Goal: Information Seeking & Learning: Learn about a topic

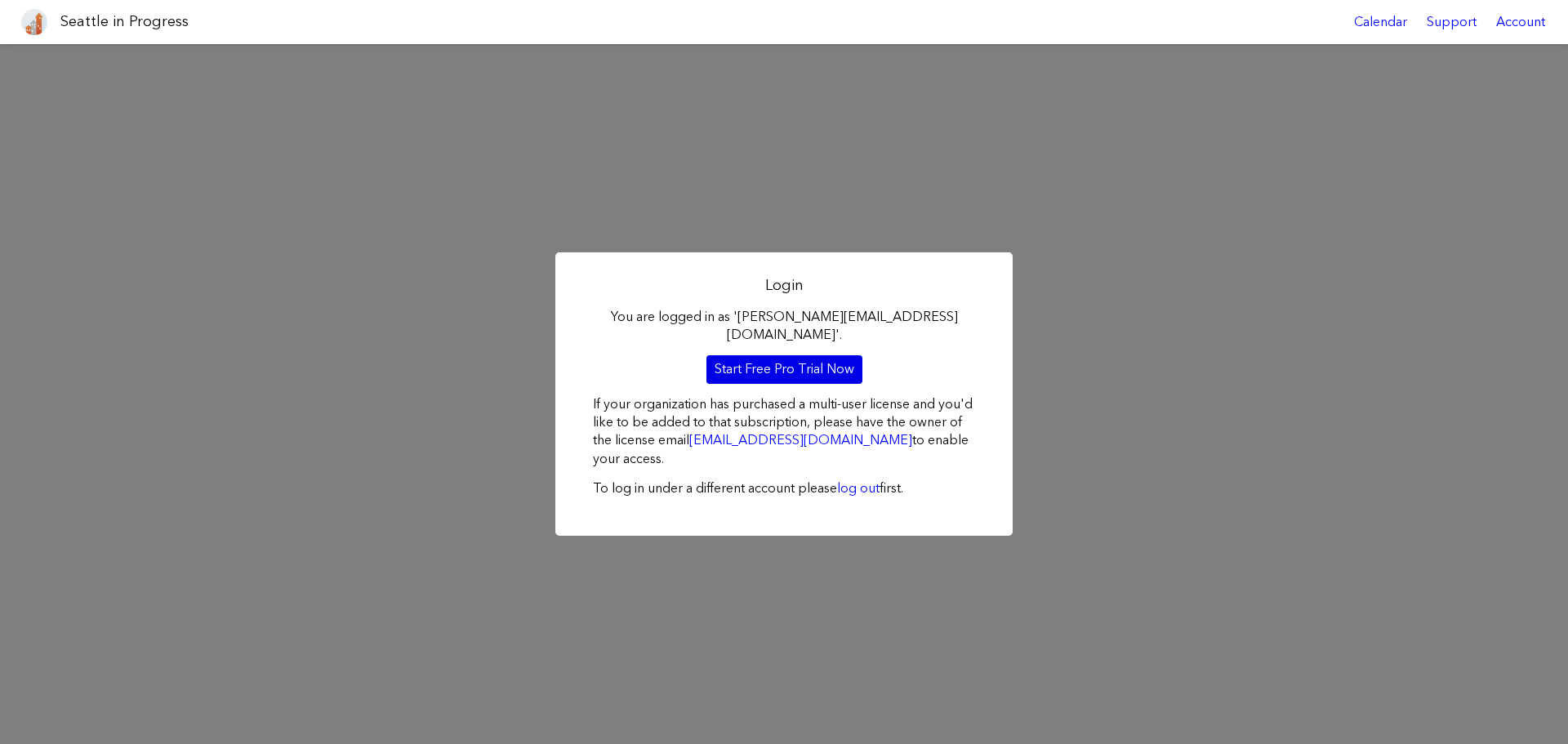
click at [767, 358] on link "Start Free Pro Trial Now" at bounding box center [784, 369] width 156 height 27
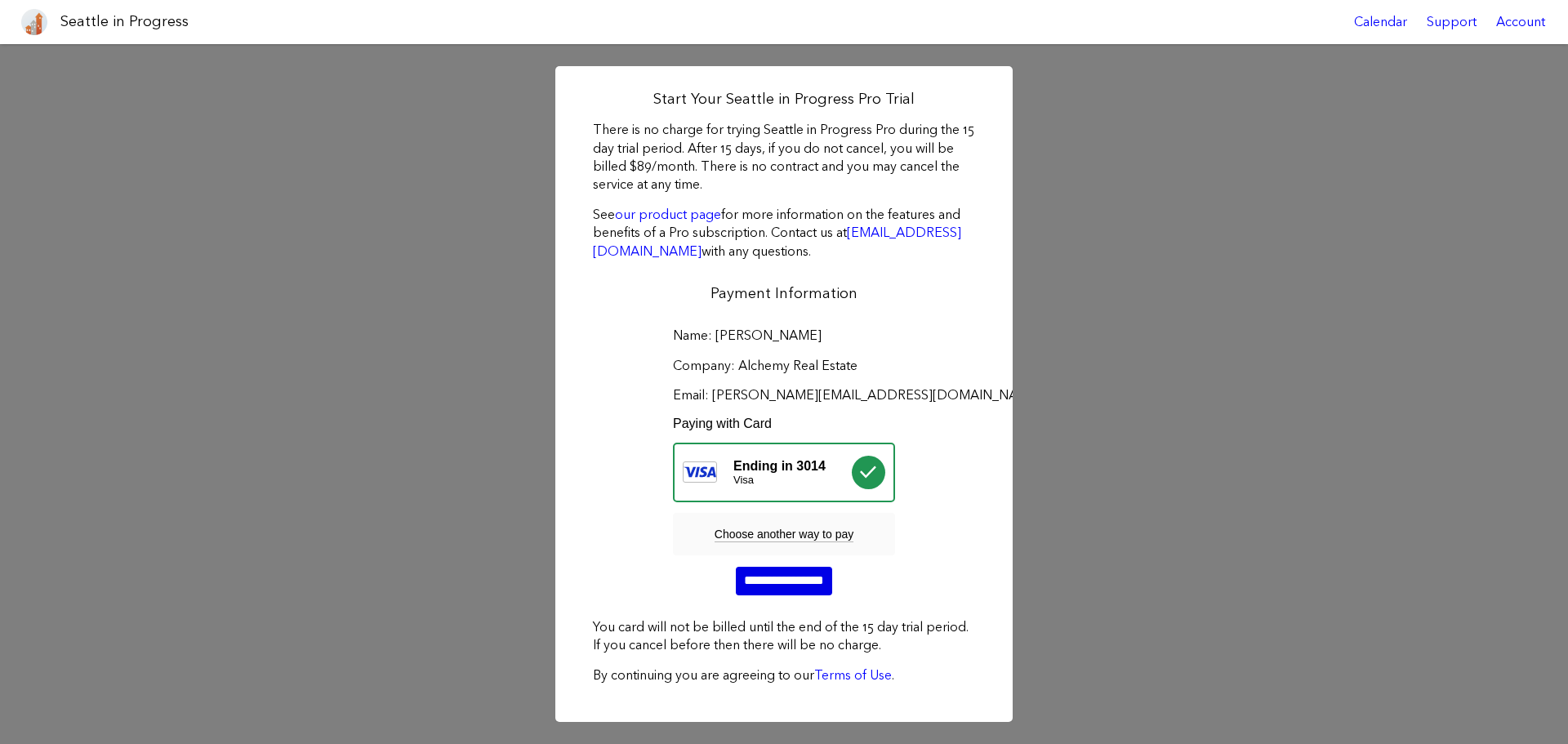
click at [759, 570] on input "**********" at bounding box center [784, 580] width 96 height 27
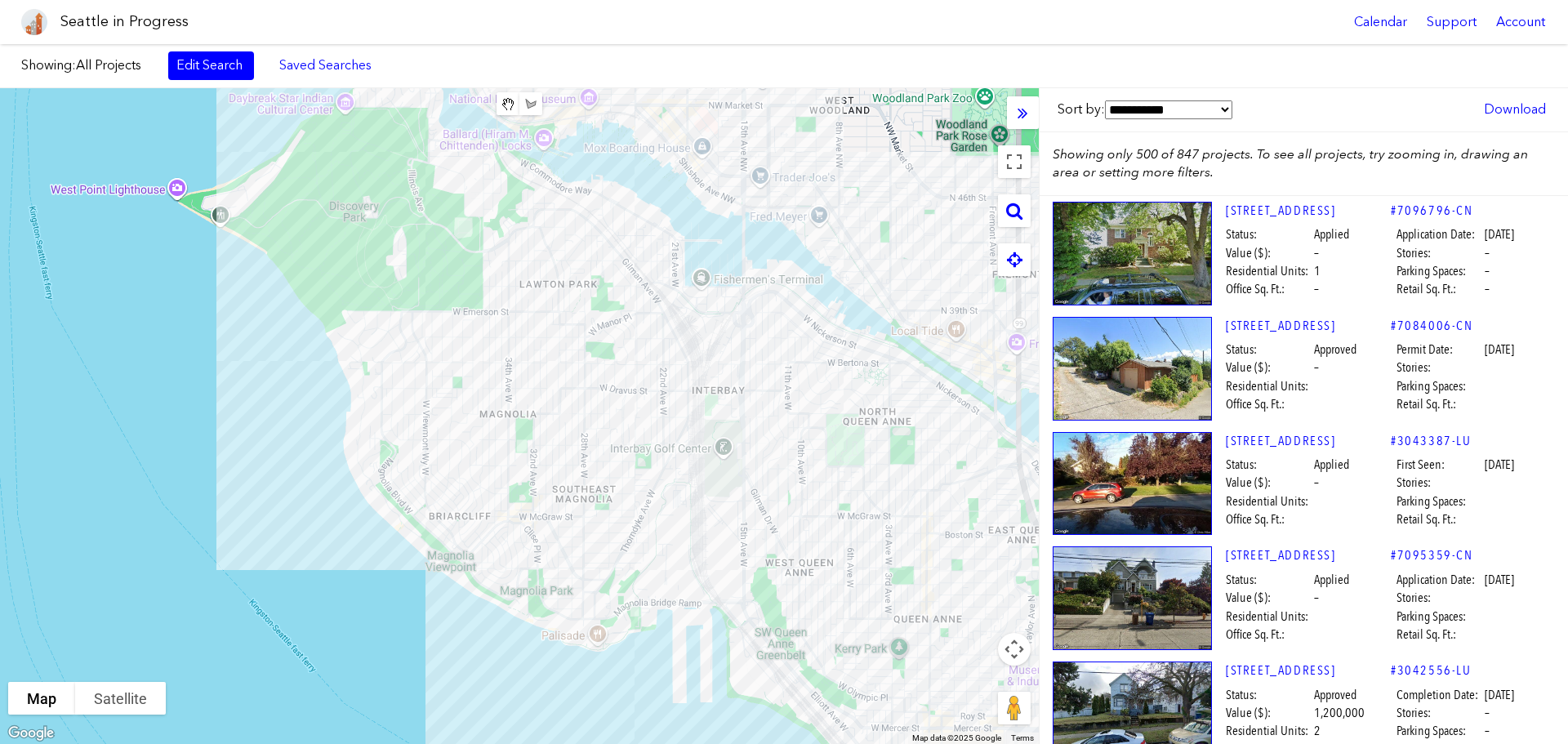
click at [229, 68] on link "Edit Search" at bounding box center [212, 65] width 86 height 27
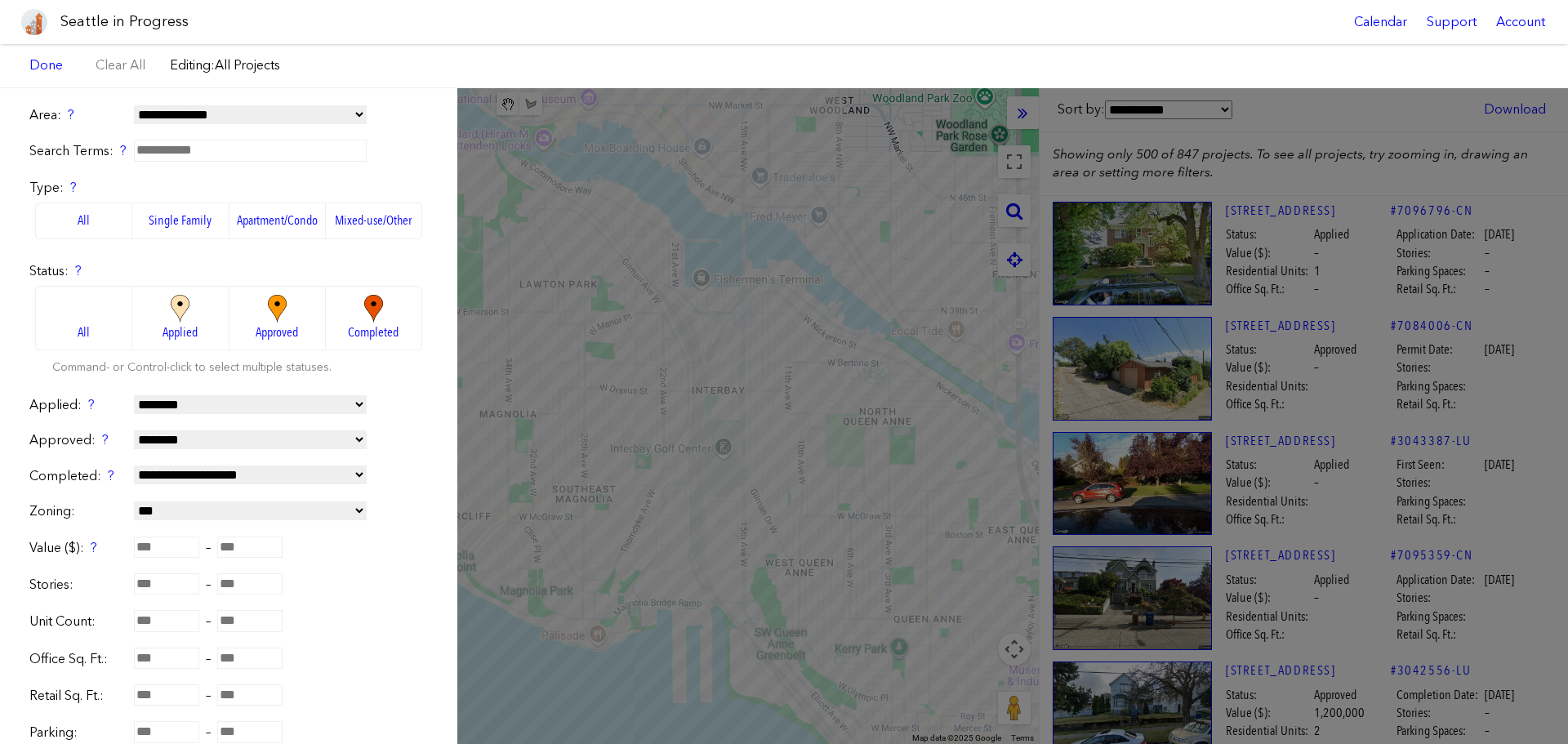
click at [257, 324] on span "Approved" at bounding box center [277, 333] width 42 height 18
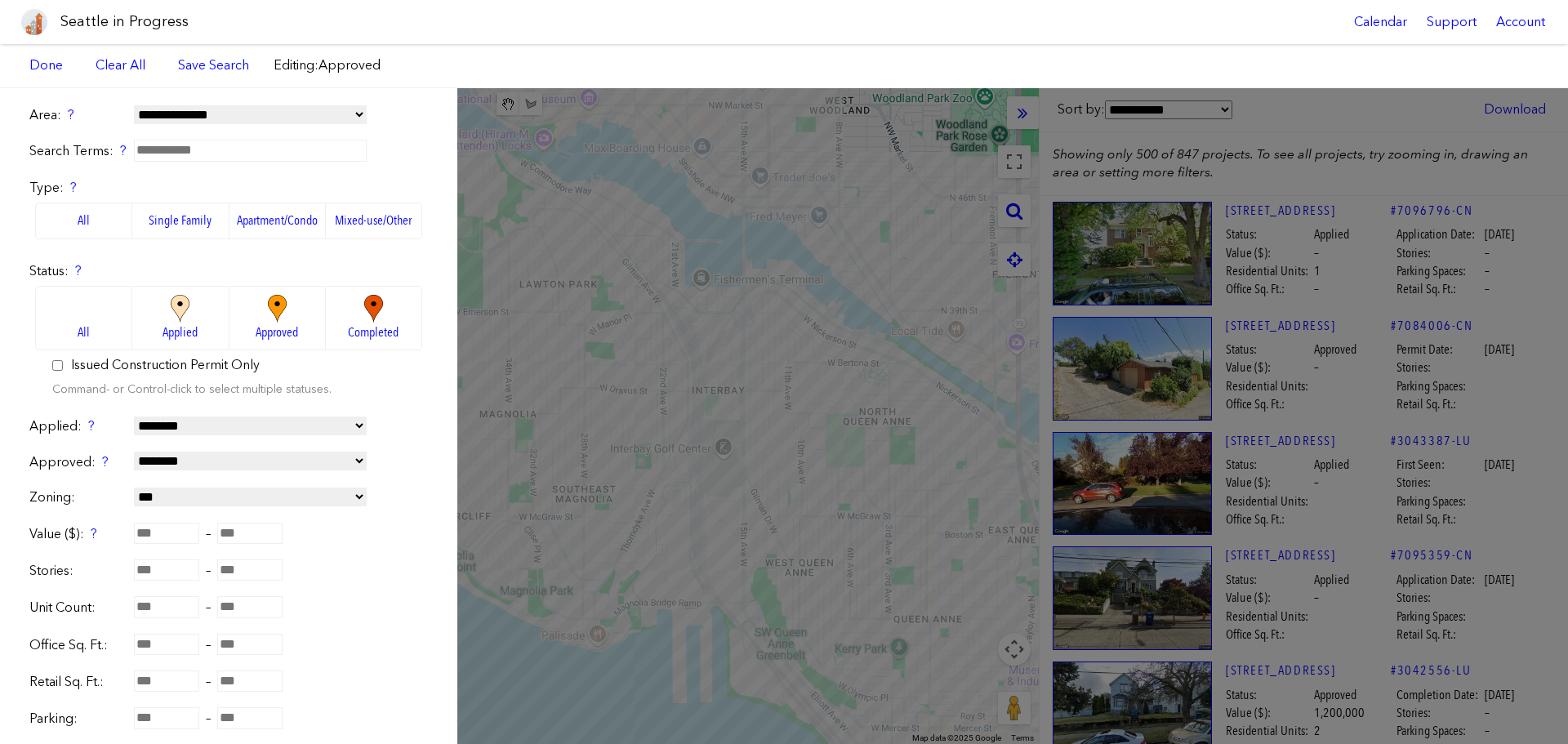
click at [233, 465] on select "**********" at bounding box center [250, 461] width 233 height 18
select select "*********"
click at [134, 452] on select "**********" at bounding box center [250, 461] width 233 height 18
click at [174, 213] on label "Single Family" at bounding box center [180, 220] width 96 height 36
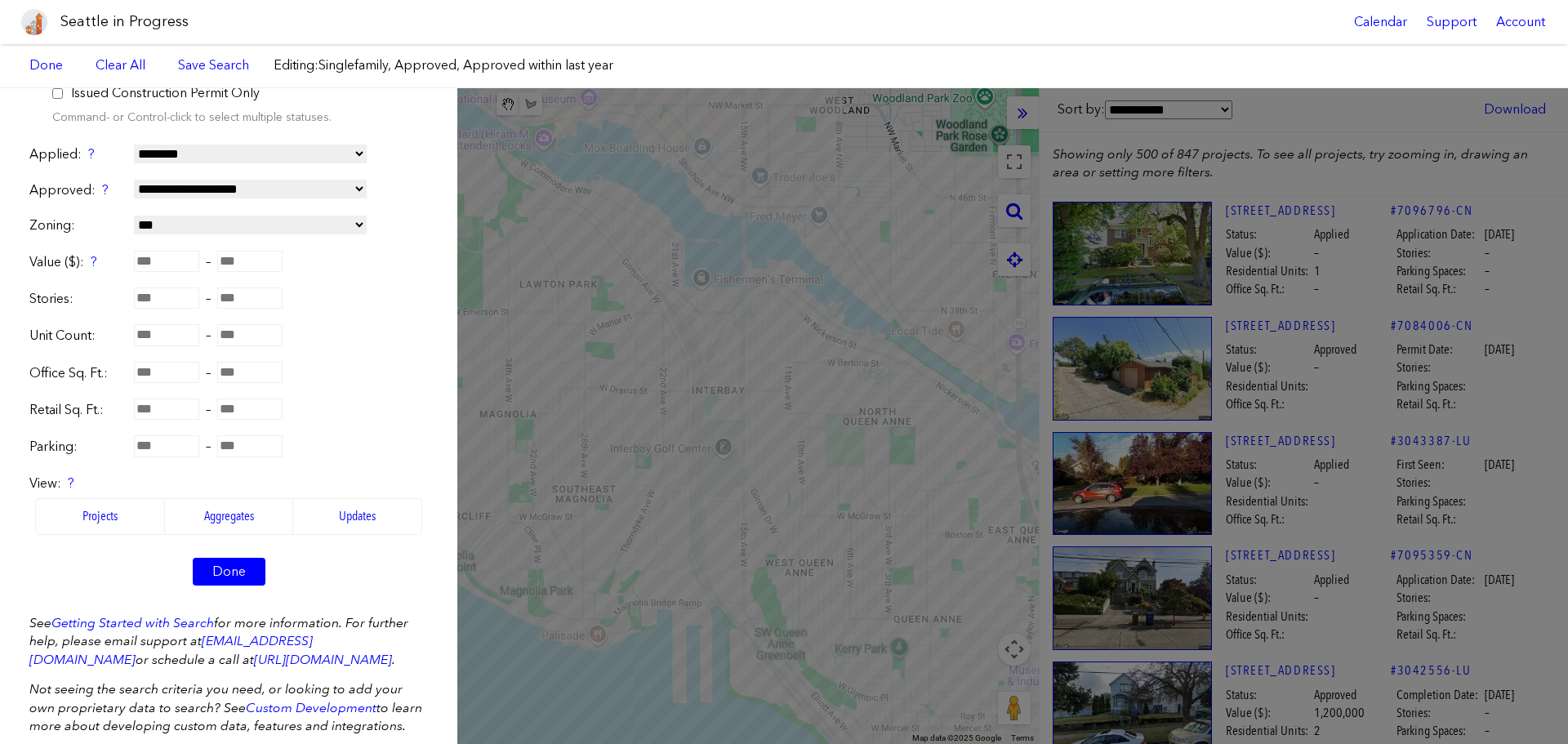
scroll to position [319, 0]
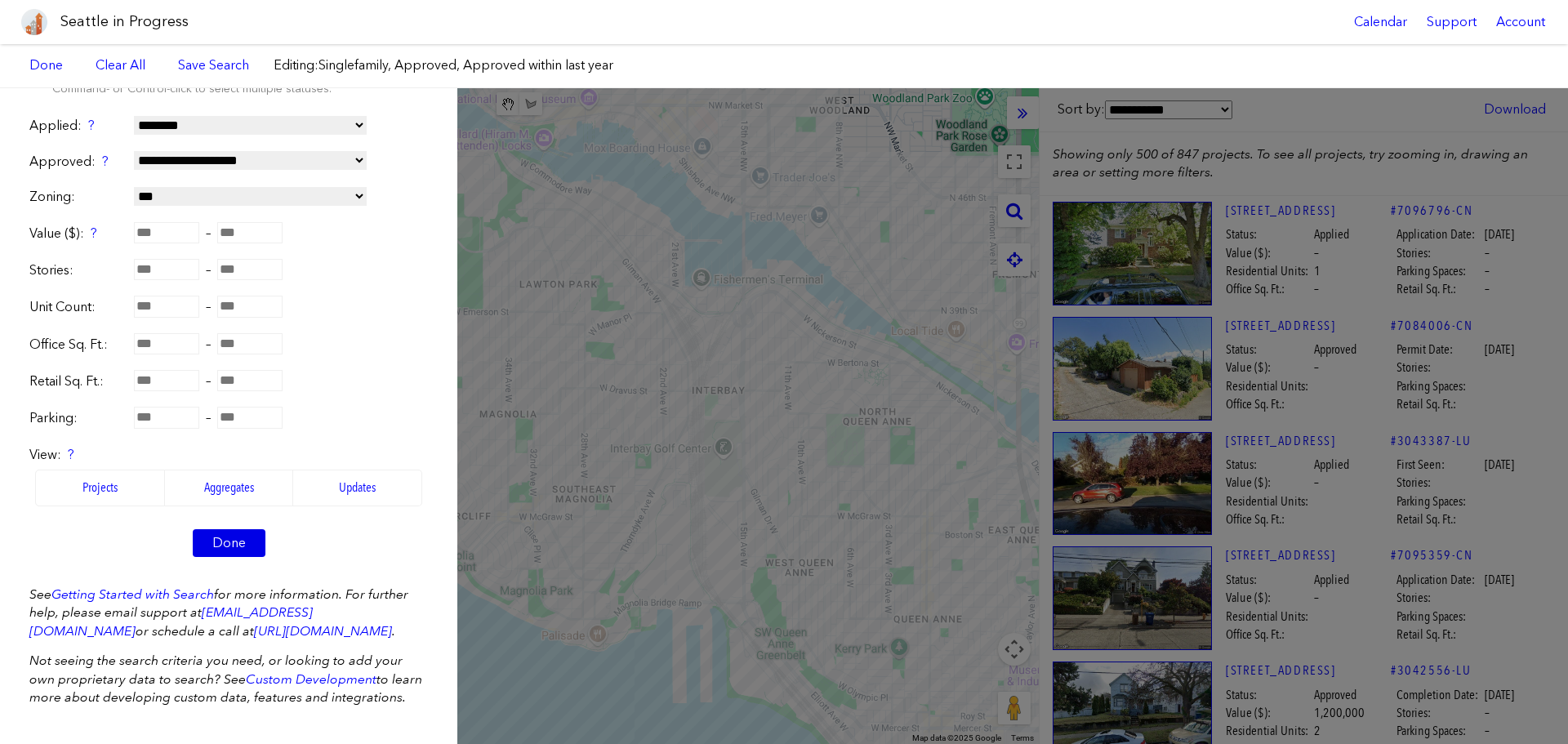
click at [223, 529] on link "Done" at bounding box center [228, 542] width 72 height 27
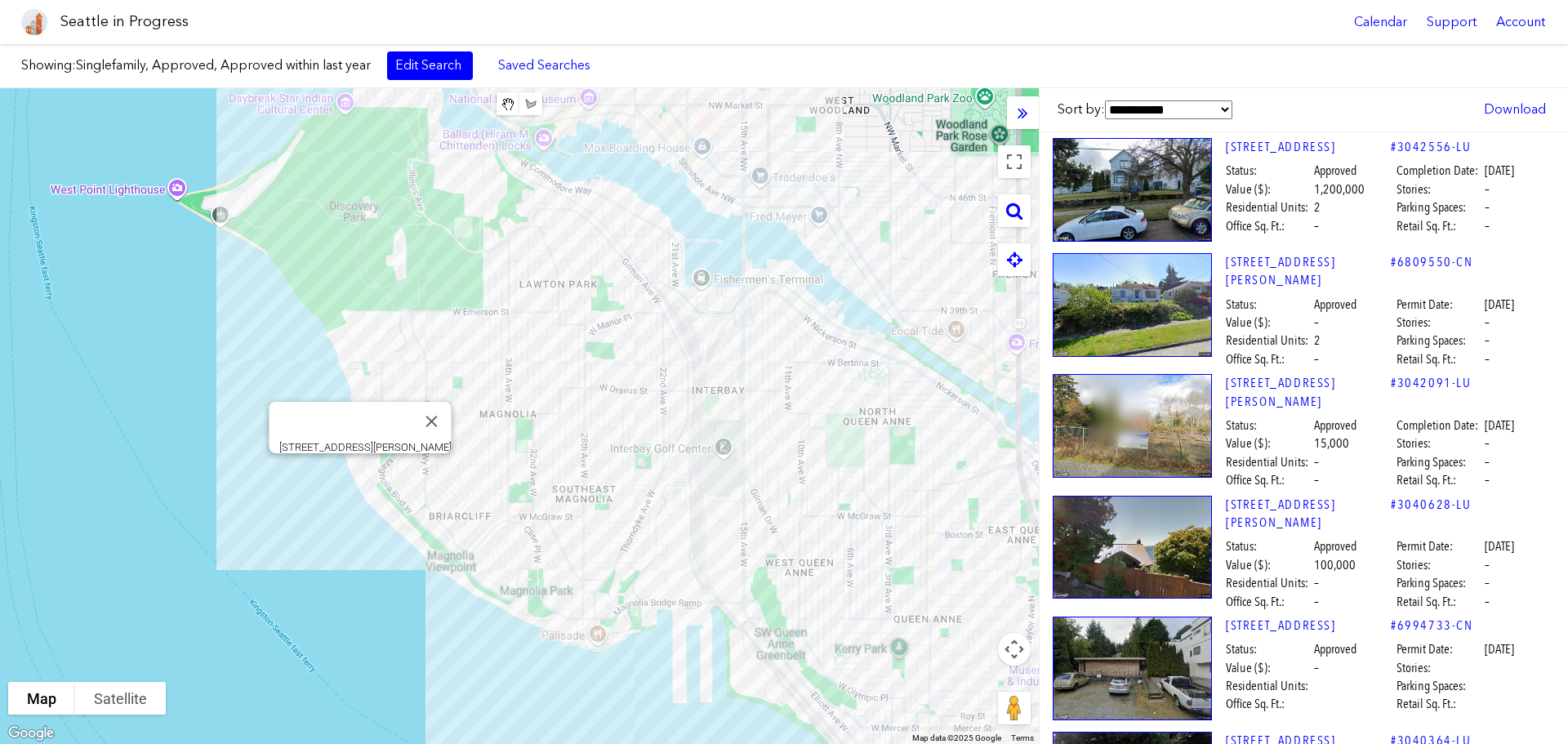
click at [356, 474] on div "[STREET_ADDRESS][PERSON_NAME]" at bounding box center [520, 416] width 1039 height 656
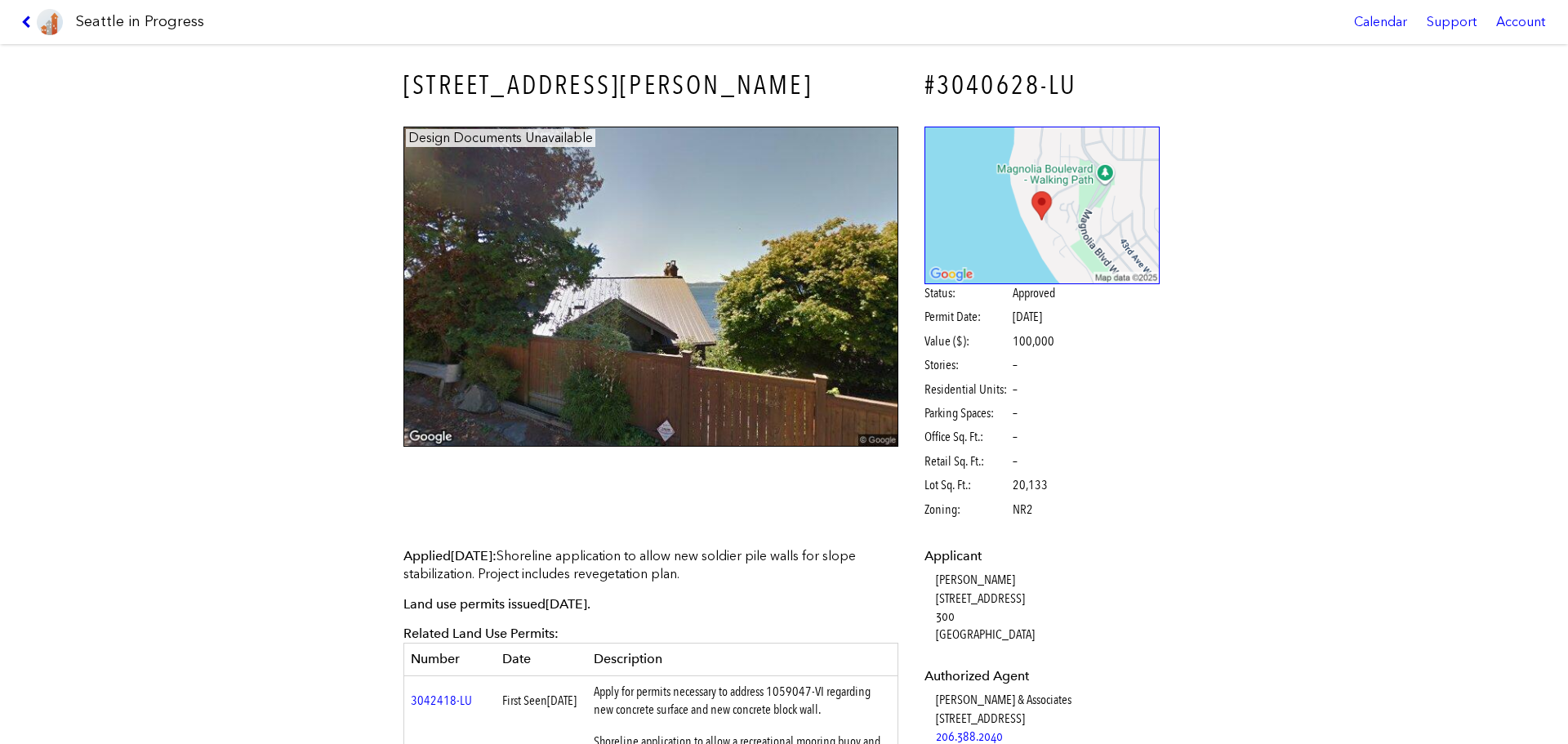
click at [23, 18] on icon at bounding box center [28, 22] width 16 height 13
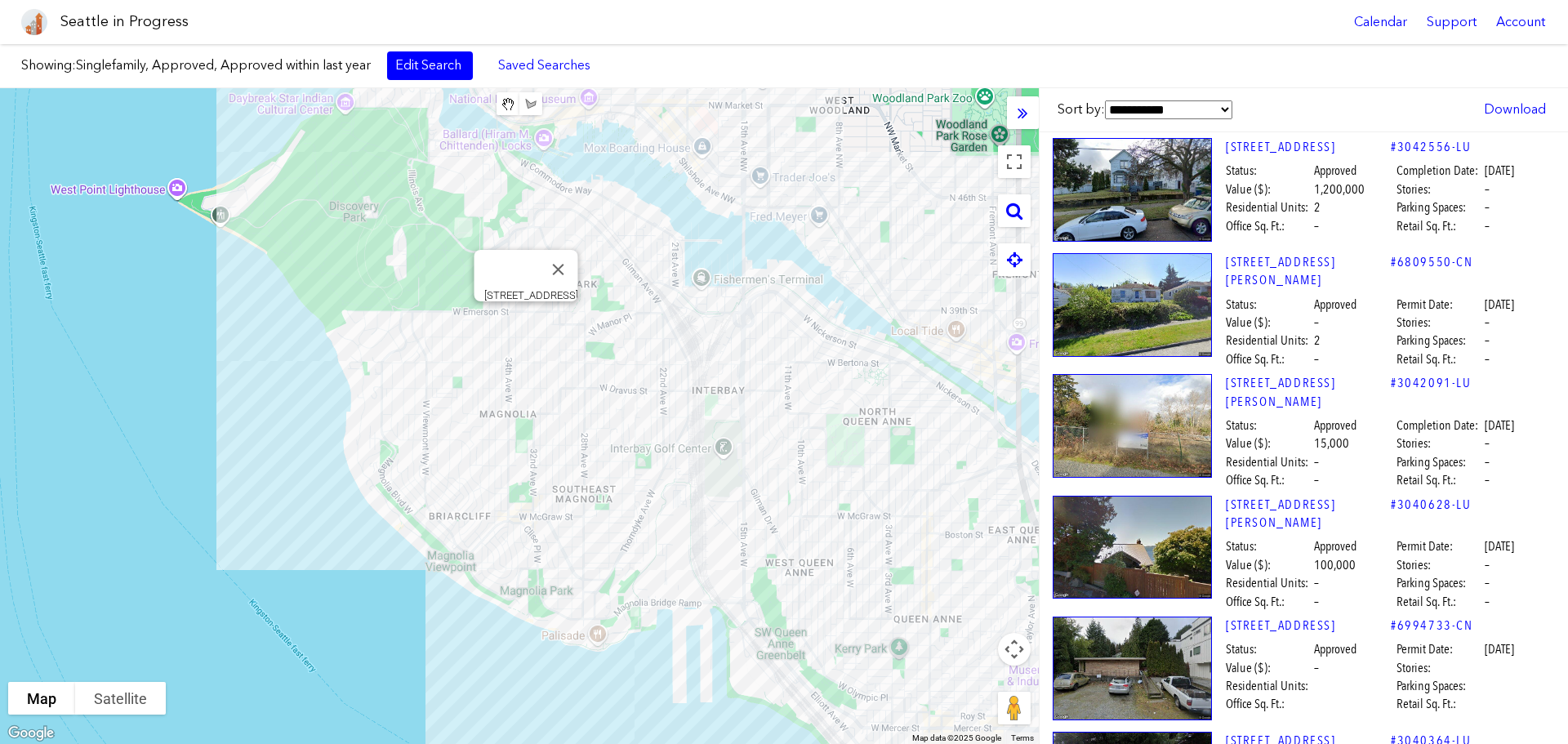
click at [529, 323] on div "[STREET_ADDRESS]" at bounding box center [520, 416] width 1039 height 656
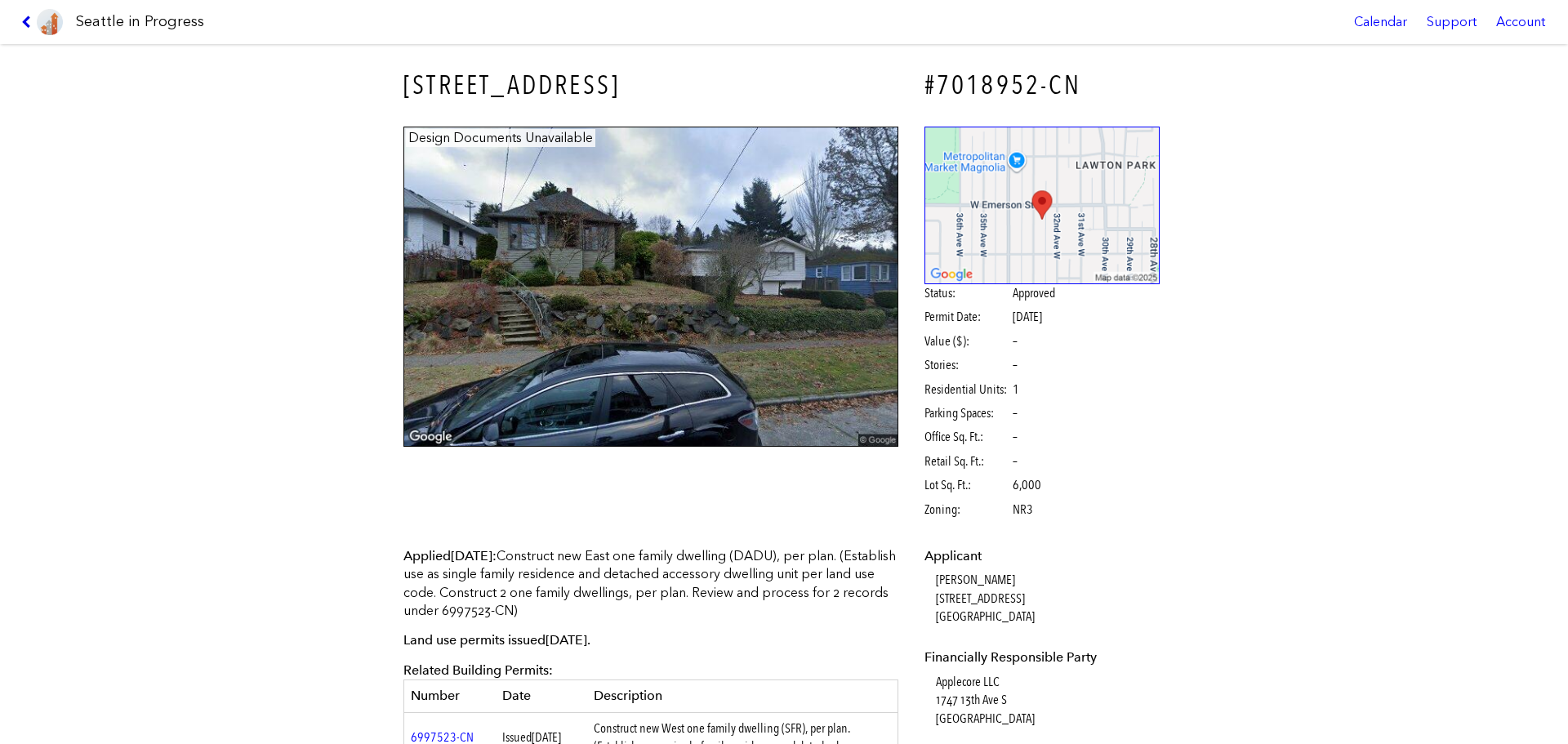
click at [27, 19] on icon at bounding box center [28, 22] width 16 height 13
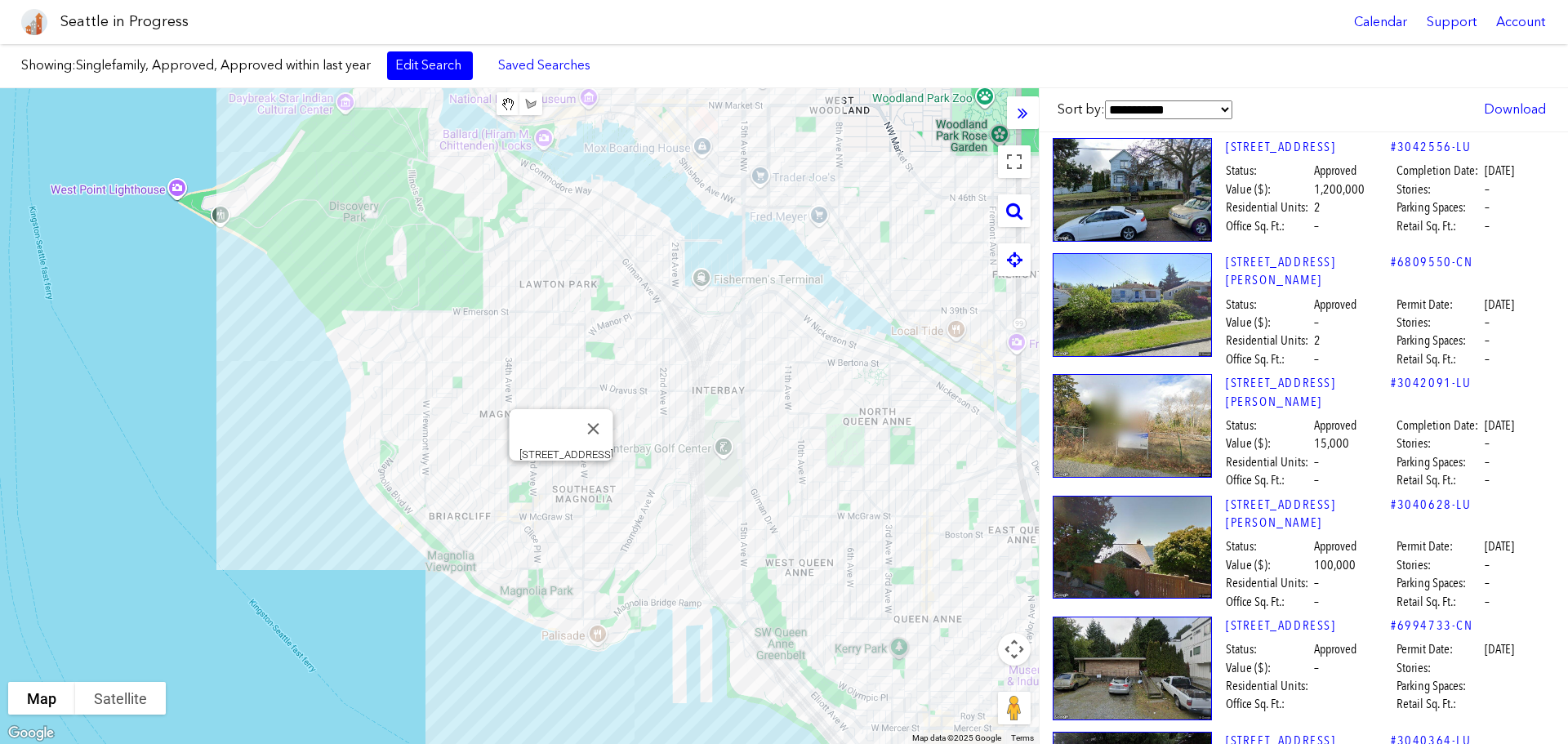
click at [564, 478] on div "[STREET_ADDRESS]" at bounding box center [520, 416] width 1039 height 656
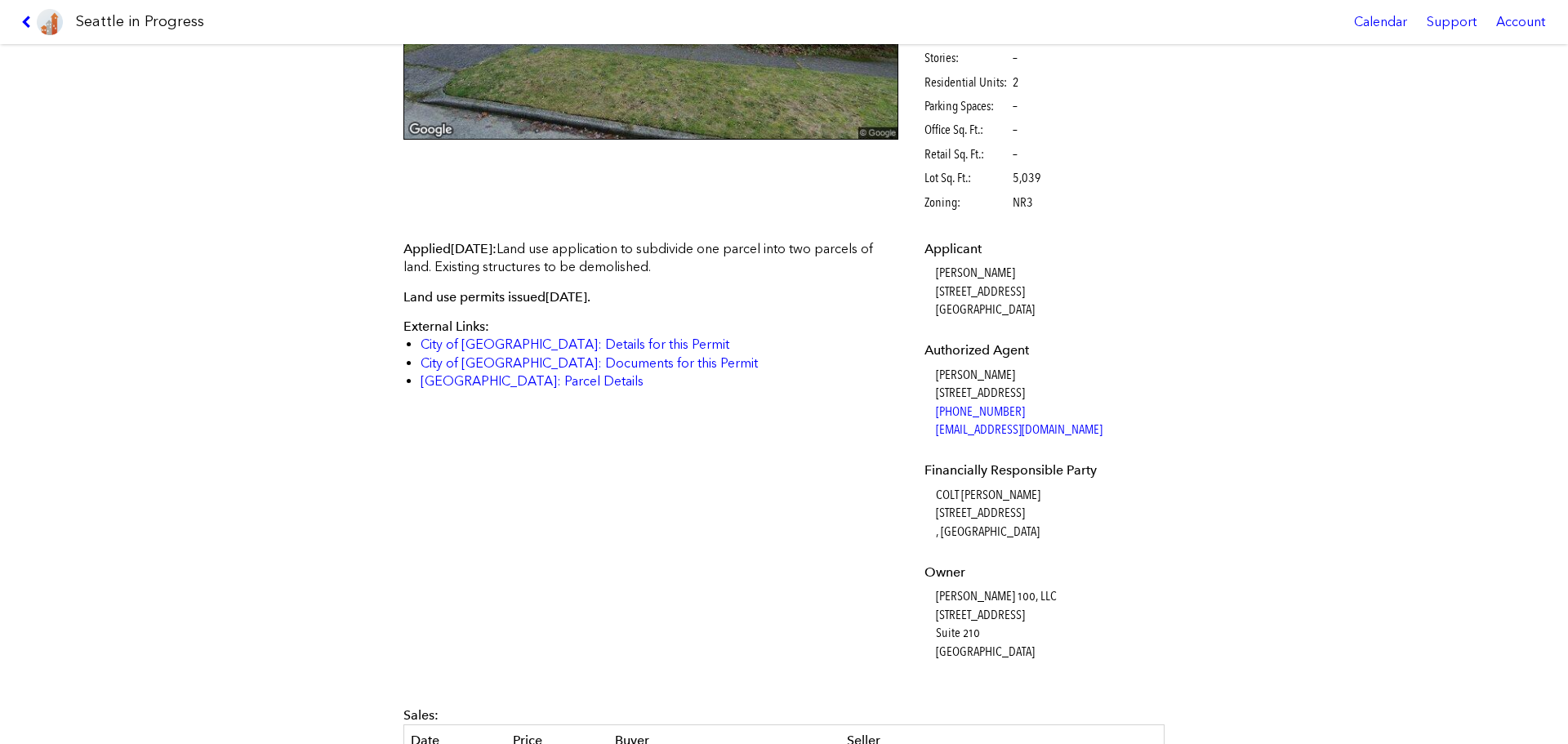
scroll to position [310, 0]
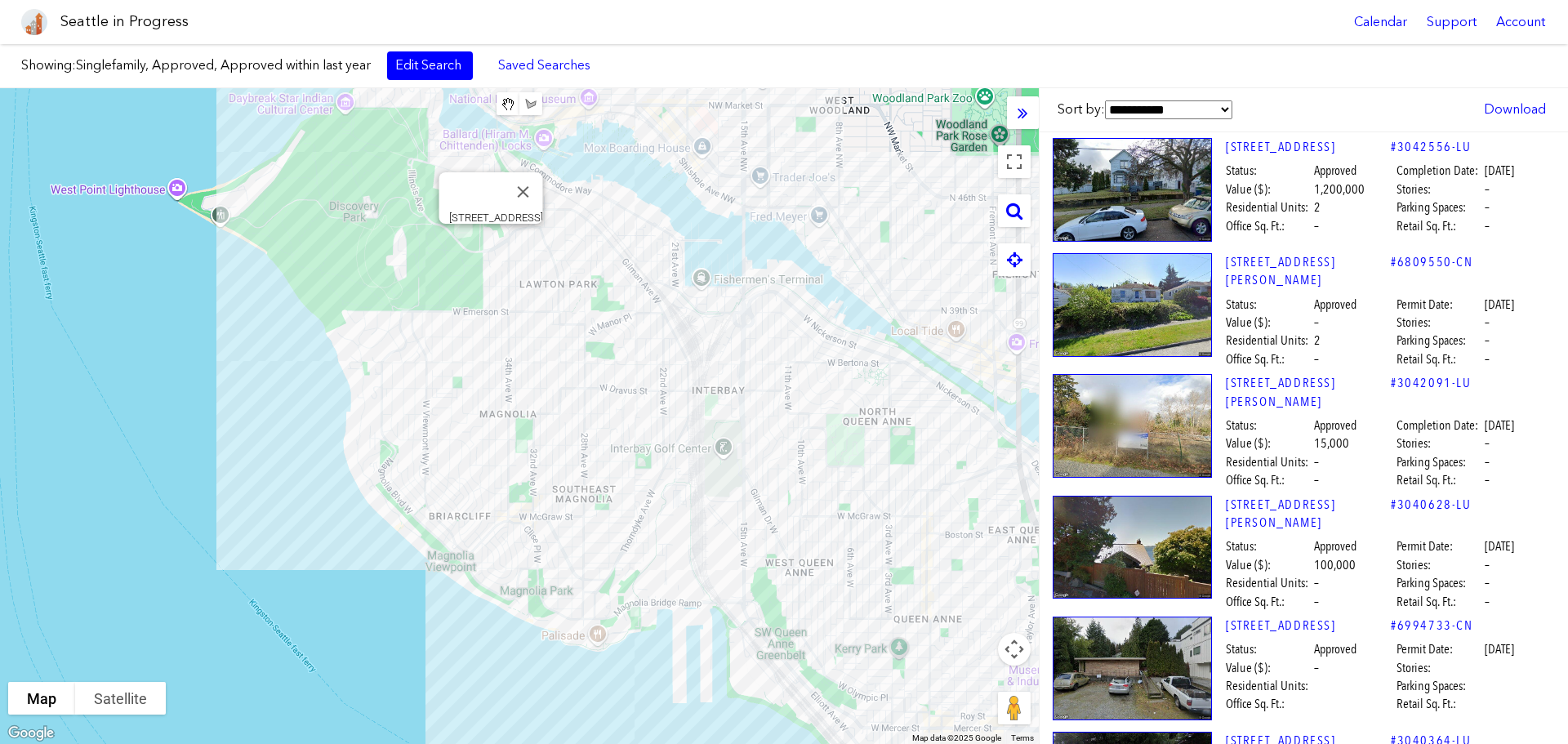
click at [491, 242] on div "[STREET_ADDRESS]" at bounding box center [520, 416] width 1039 height 656
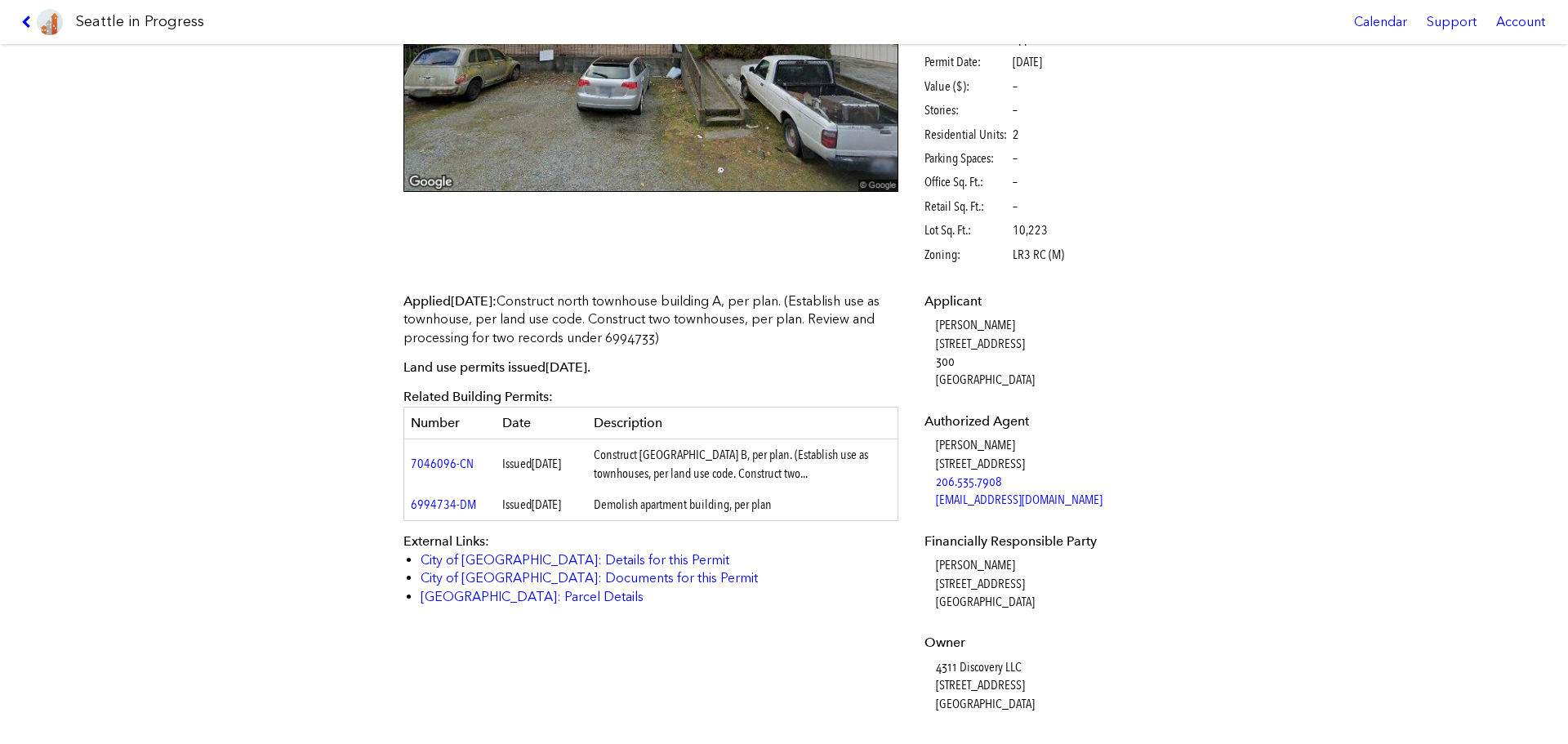
scroll to position [258, 0]
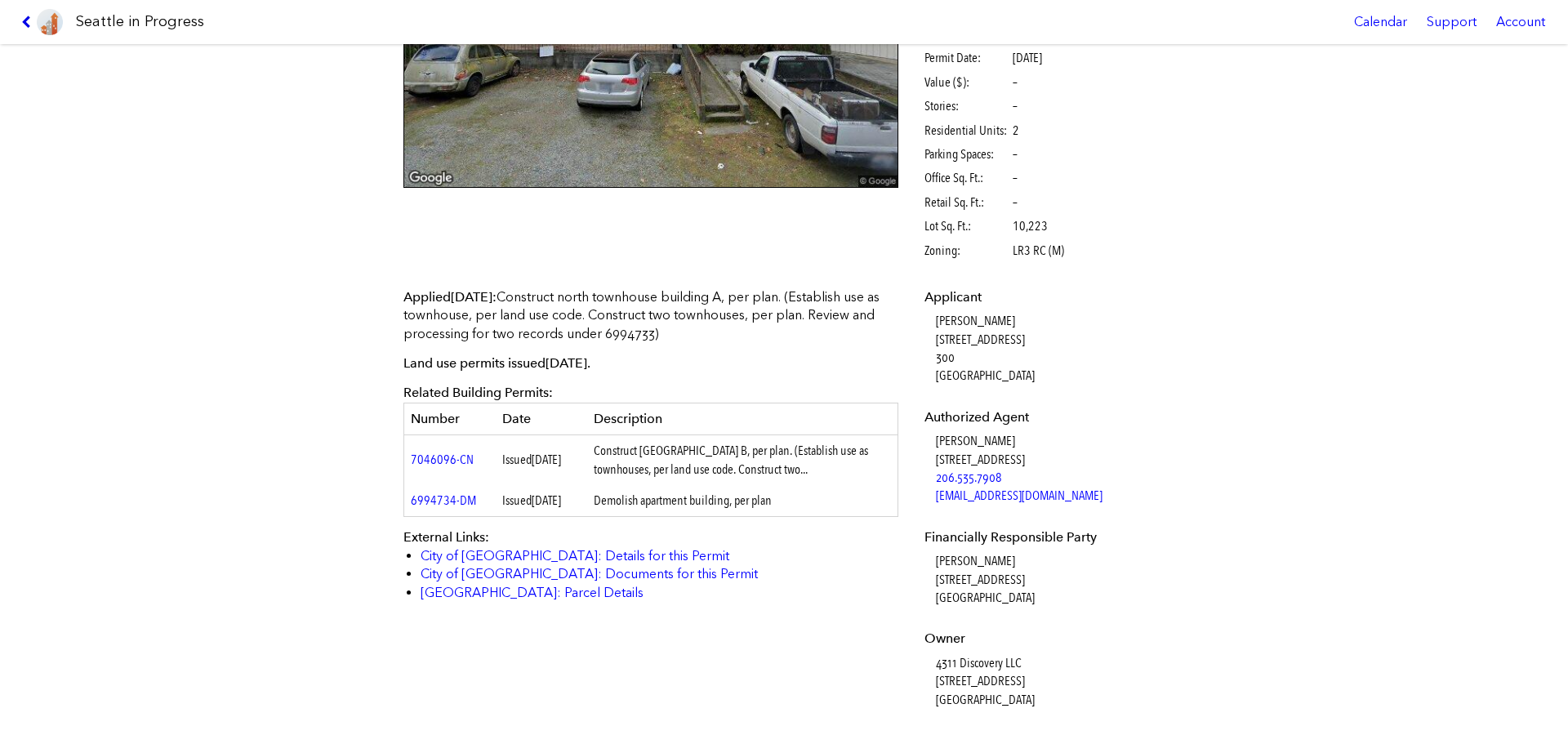
click at [23, 21] on icon at bounding box center [28, 22] width 16 height 13
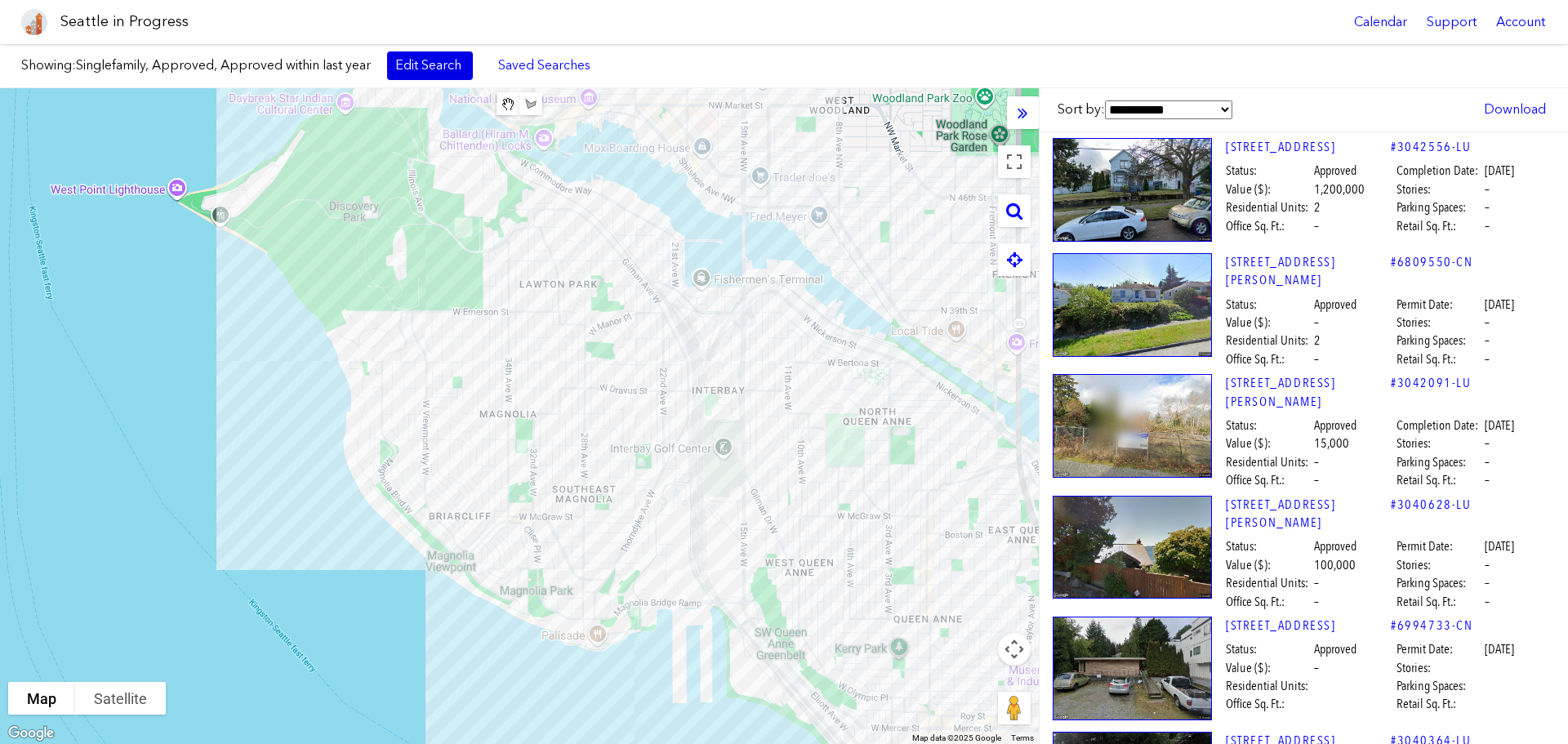
click at [423, 62] on link "Edit Search" at bounding box center [430, 65] width 86 height 27
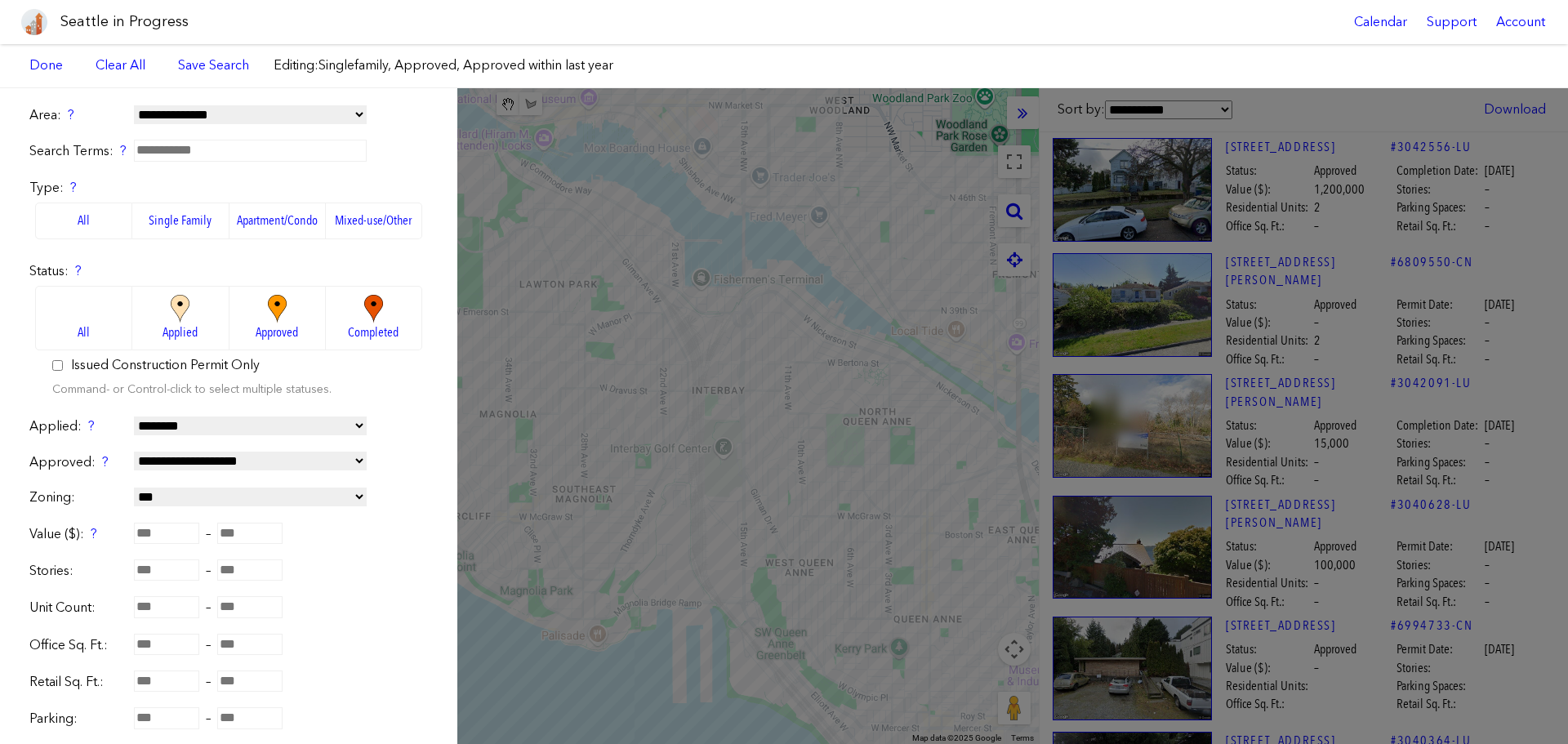
click at [169, 317] on img at bounding box center [180, 309] width 45 height 28
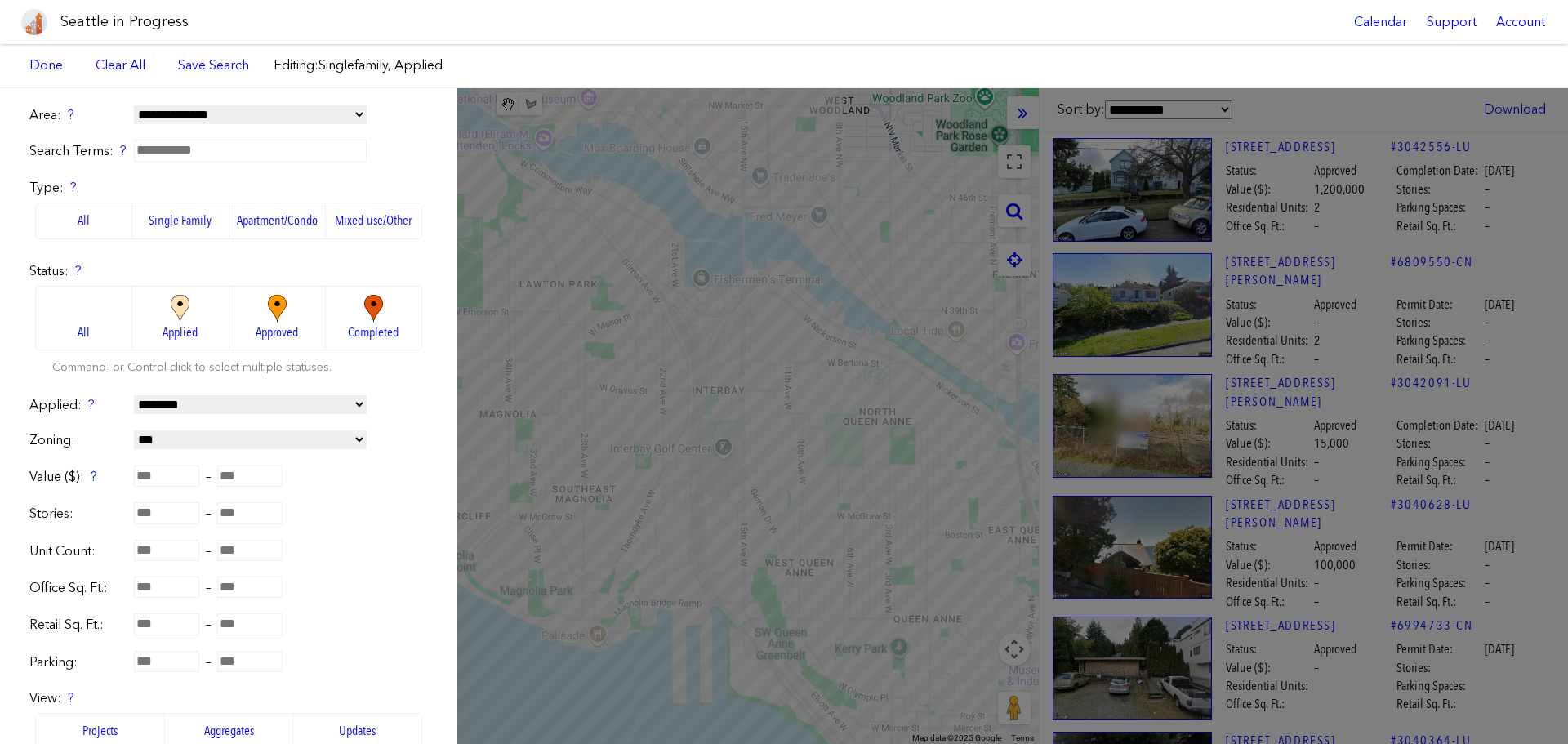
click at [269, 307] on img at bounding box center [277, 309] width 45 height 28
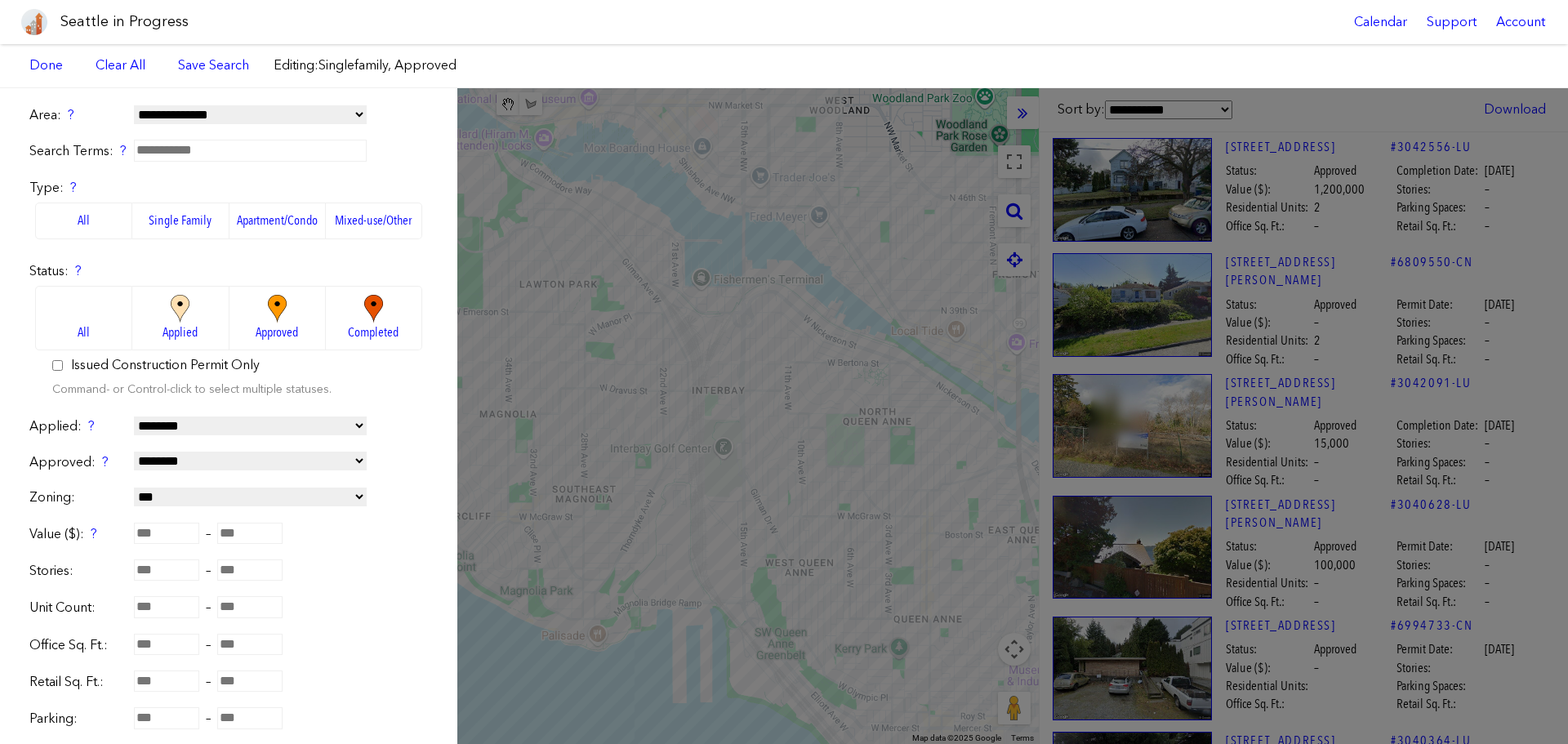
click at [220, 458] on select "**********" at bounding box center [250, 461] width 233 height 18
select select "*******"
click at [134, 452] on select "**********" at bounding box center [250, 461] width 233 height 18
click at [71, 208] on label "All" at bounding box center [83, 220] width 97 height 36
click at [46, 58] on link "Done" at bounding box center [46, 65] width 49 height 27
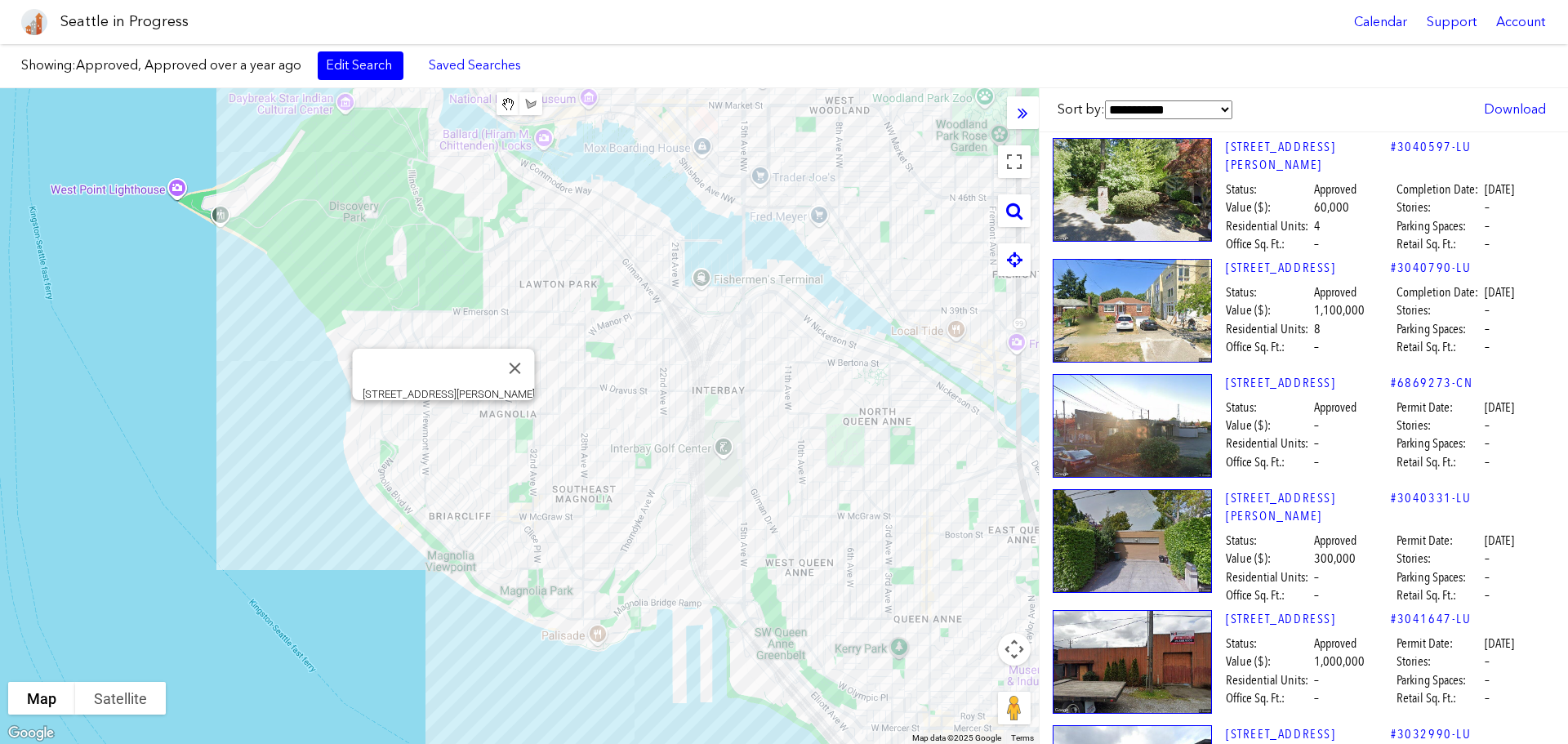
click at [440, 421] on div "[STREET_ADDRESS][PERSON_NAME]" at bounding box center [520, 416] width 1039 height 656
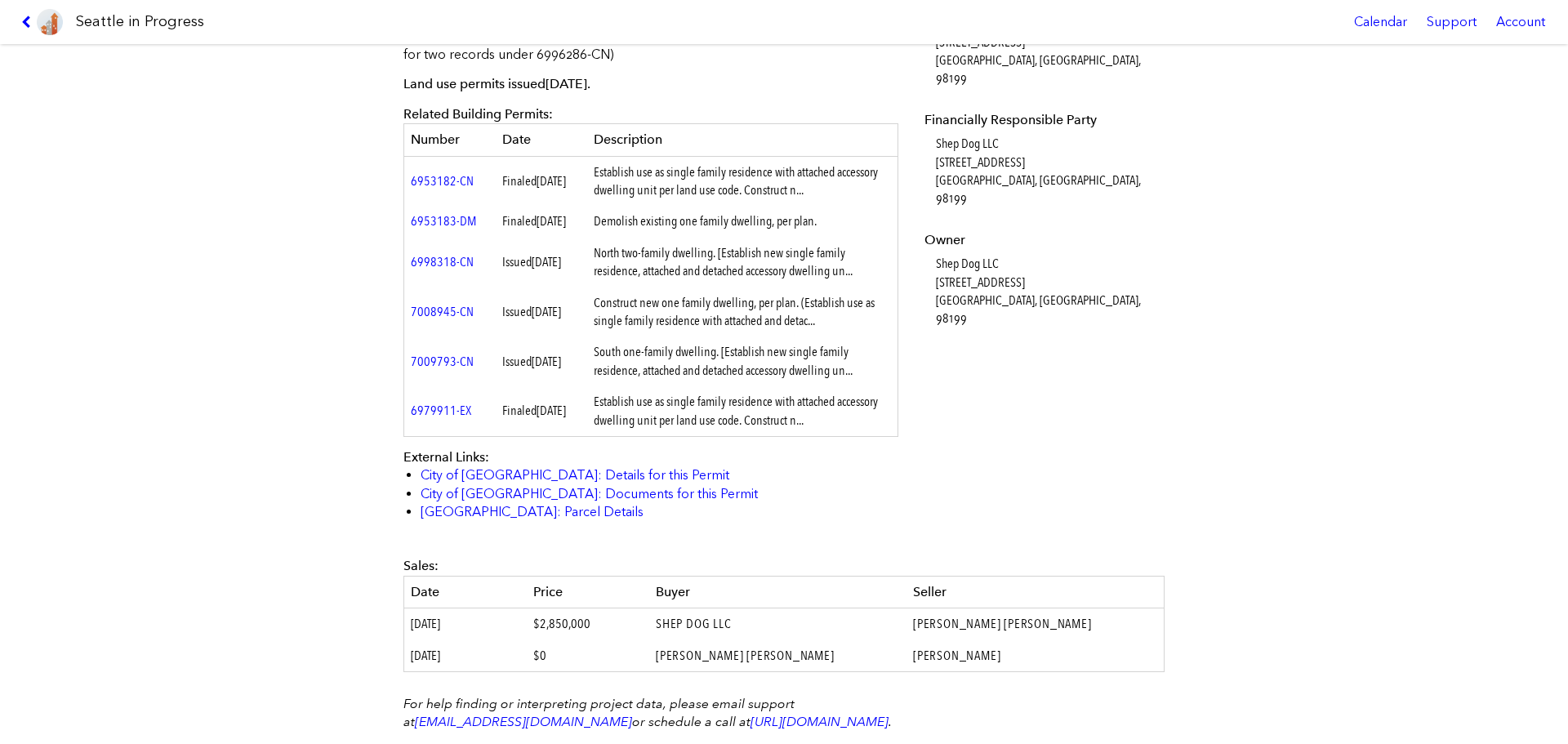
scroll to position [554, 0]
click at [1534, 539] on div "[STREET_ADDRESS][PERSON_NAME] #6996286-CN Design Documents Unavailable Status: …" at bounding box center [784, 394] width 1568 height 700
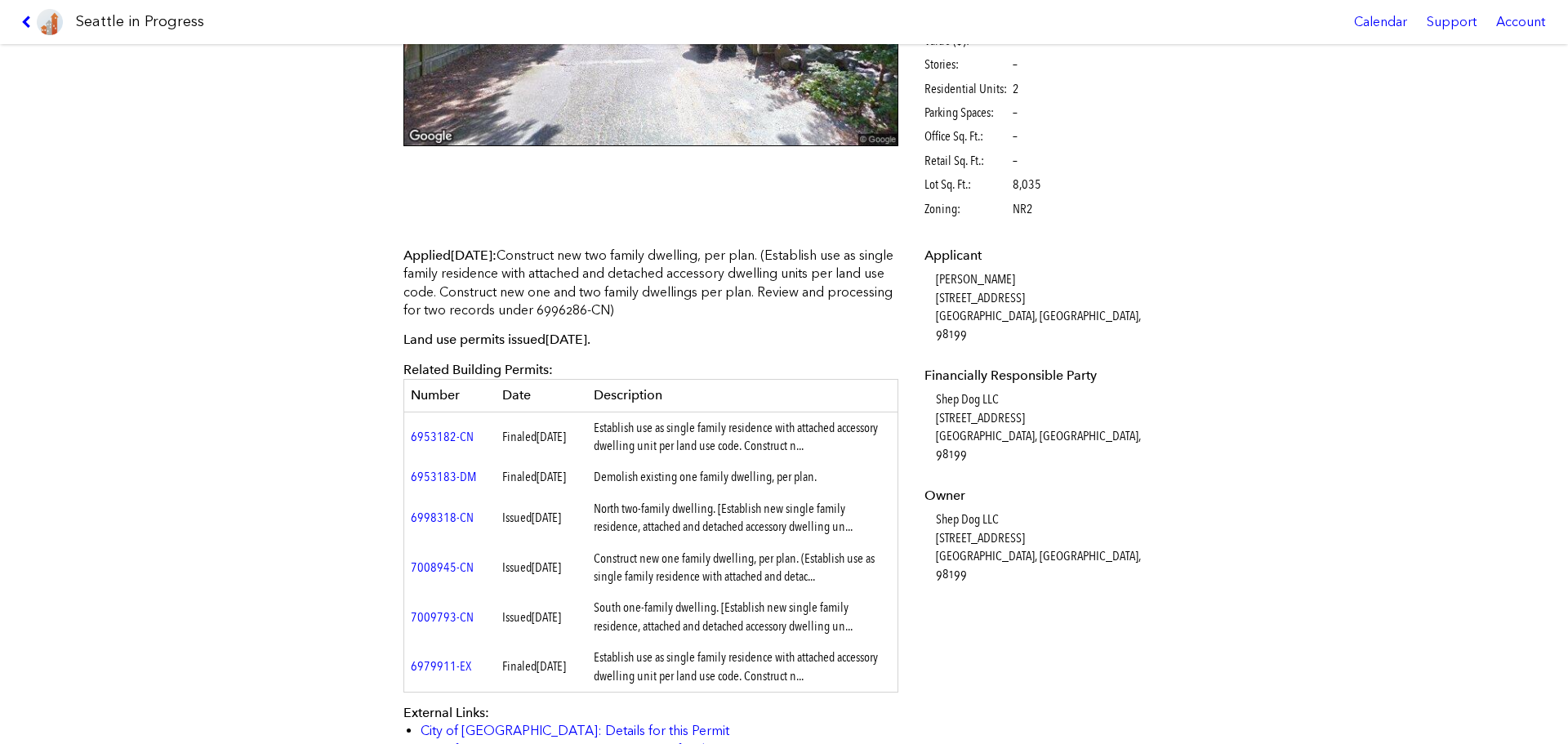
scroll to position [299, 0]
click at [432, 443] on link "6953182-CN" at bounding box center [442, 438] width 63 height 16
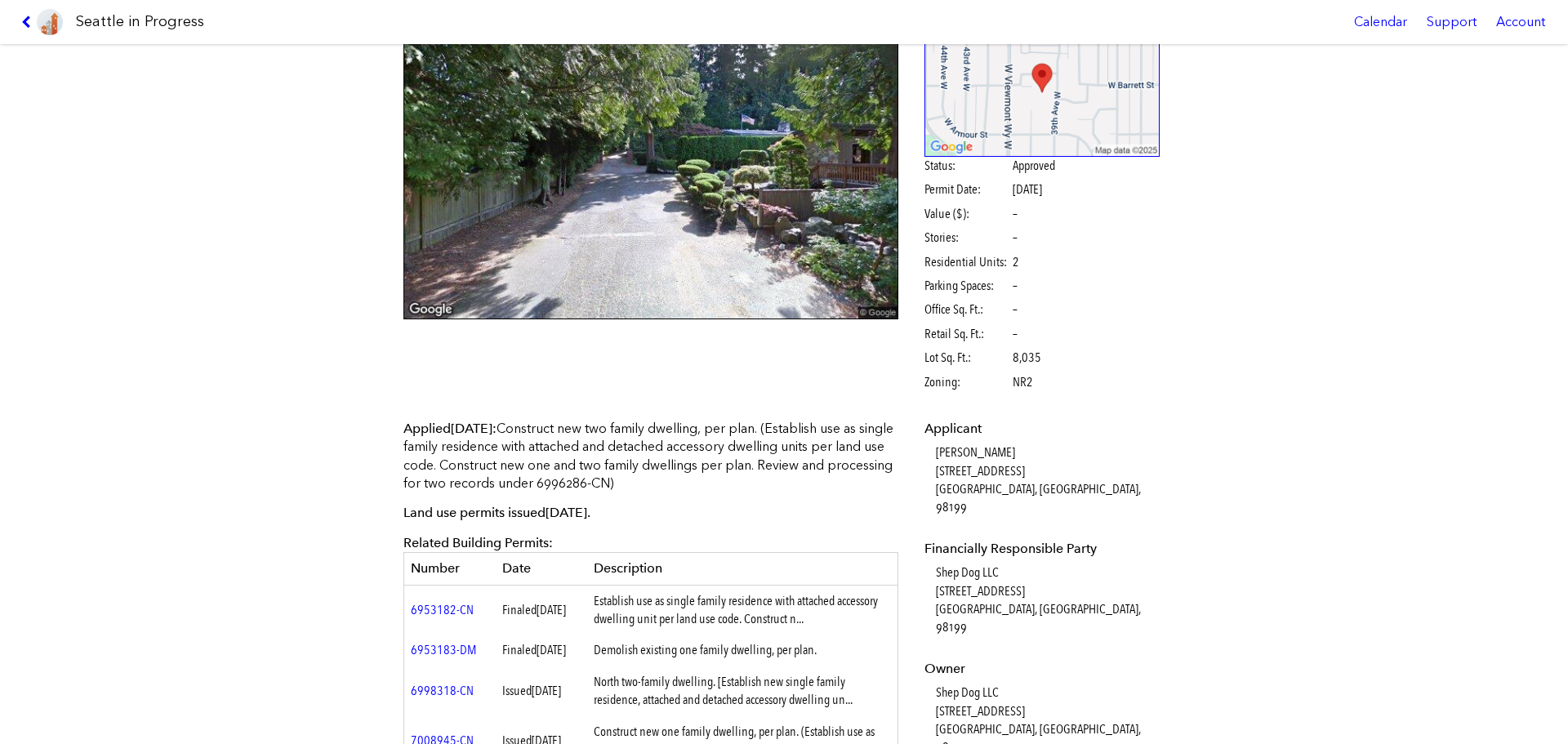
scroll to position [0, 0]
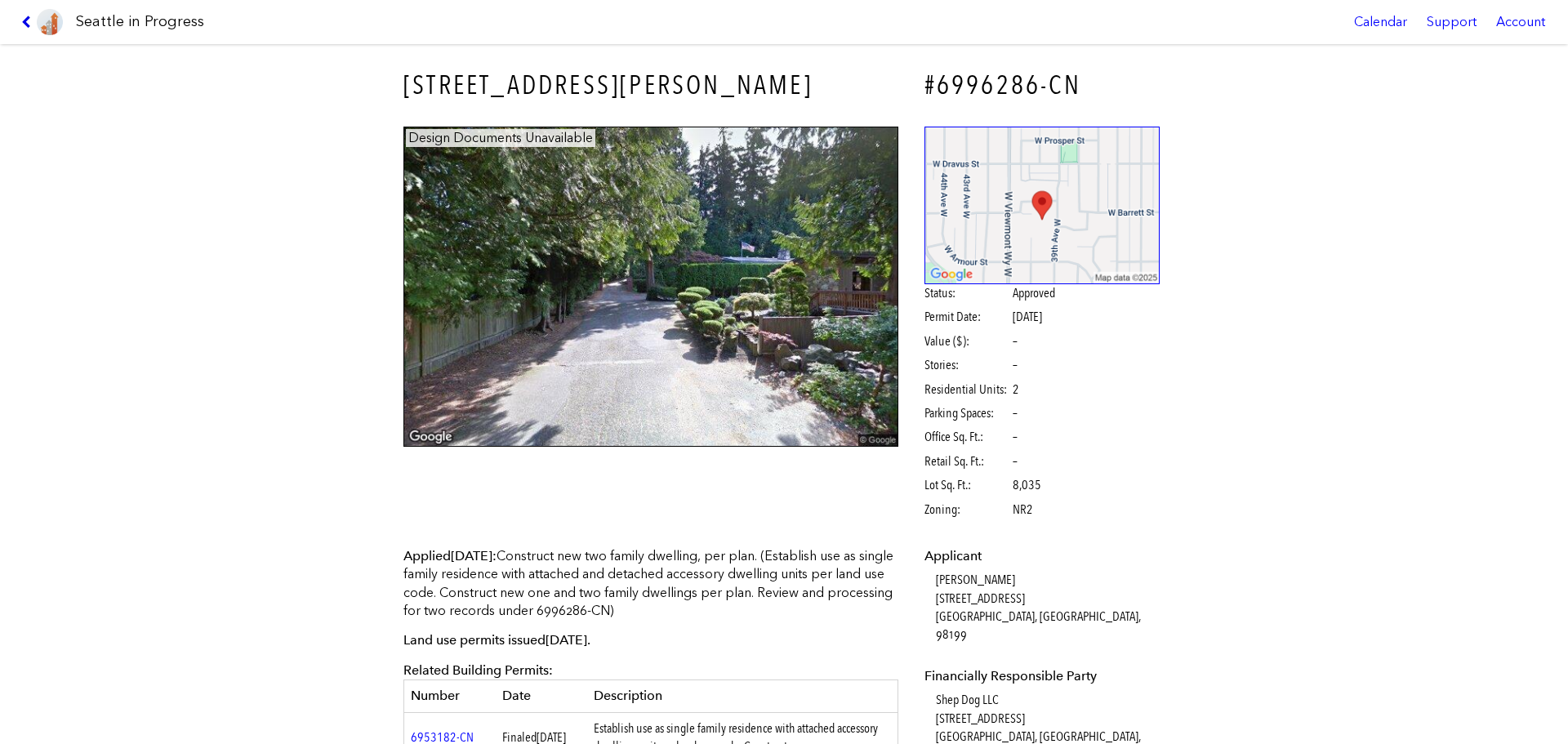
click at [27, 20] on icon at bounding box center [28, 22] width 16 height 13
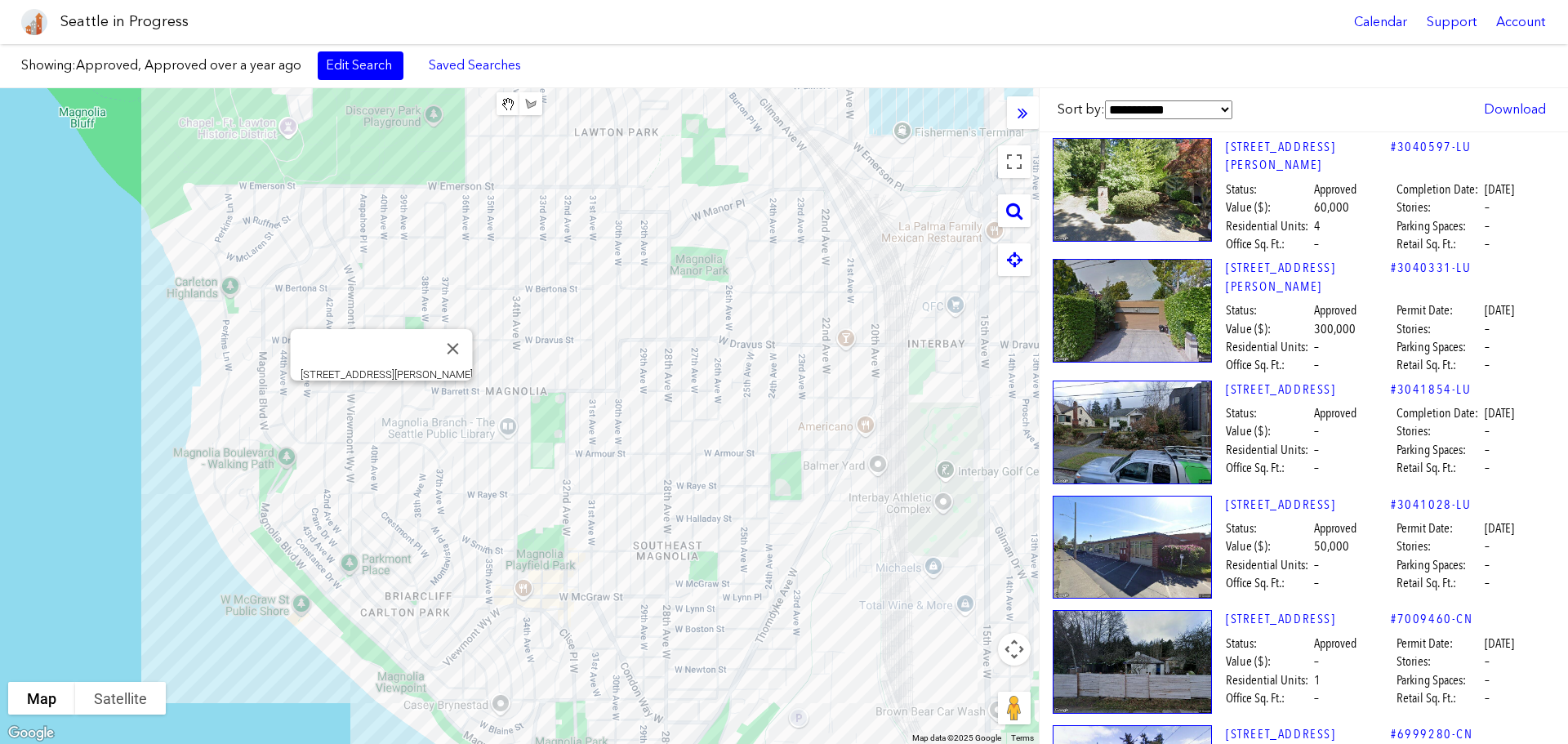
click at [375, 397] on div "[STREET_ADDRESS][PERSON_NAME]" at bounding box center [520, 416] width 1039 height 656
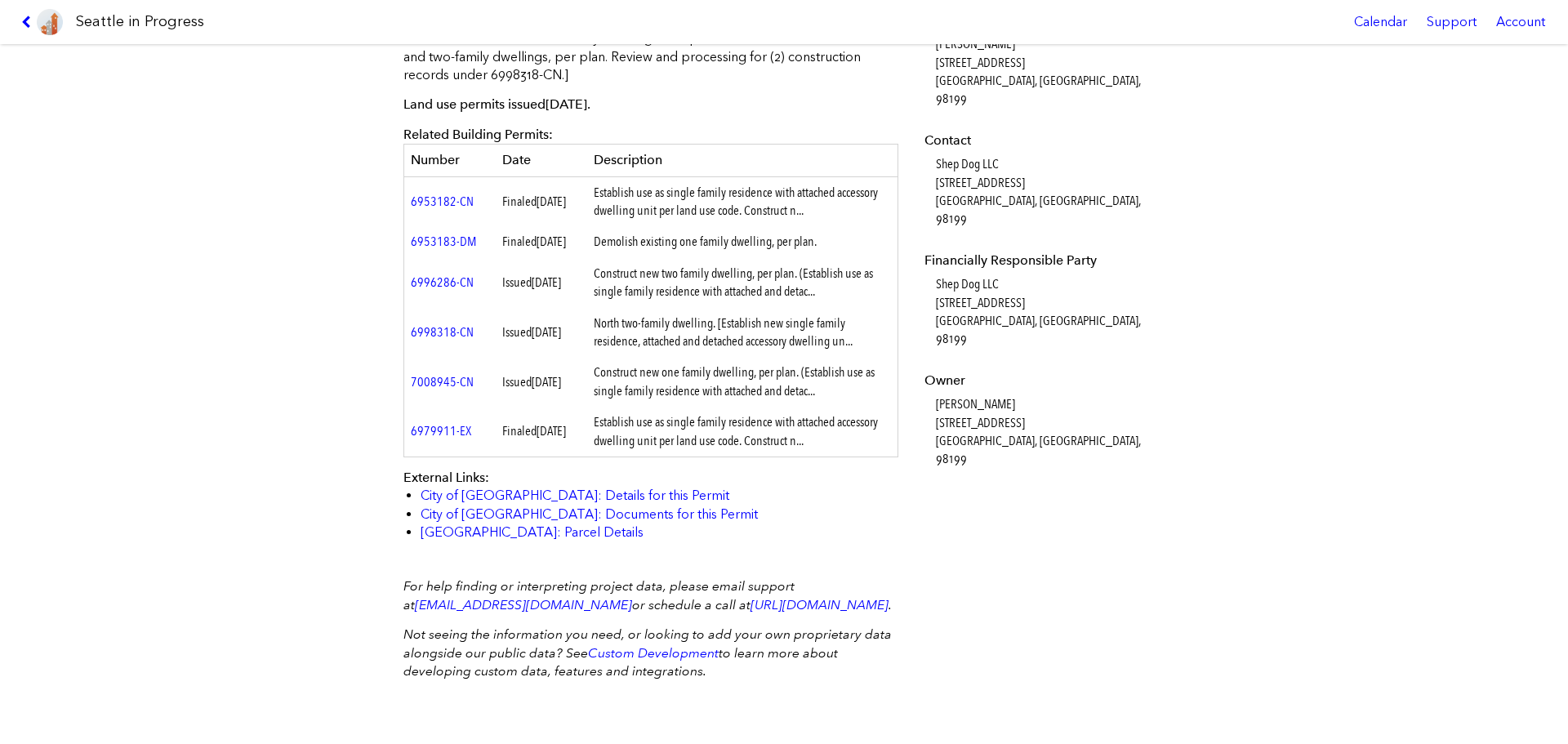
scroll to position [573, 0]
click at [541, 507] on link "City of [GEOGRAPHIC_DATA]: Documents for this Permit" at bounding box center [589, 514] width 337 height 16
